Goal: Navigation & Orientation: Find specific page/section

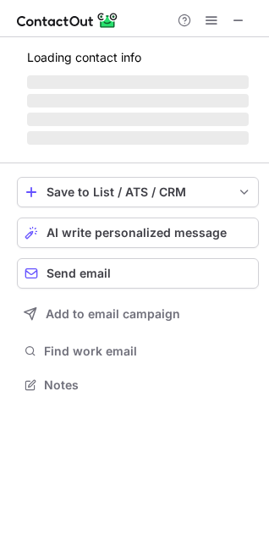
scroll to position [8, 8]
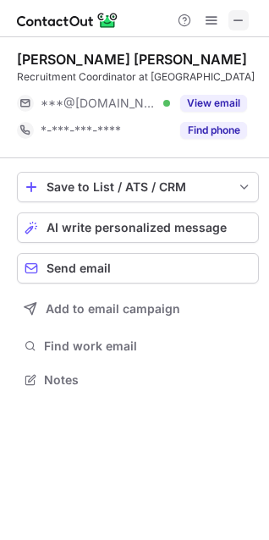
click at [232, 26] on span at bounding box center [239, 21] width 14 height 14
